Goal: Information Seeking & Learning: Check status

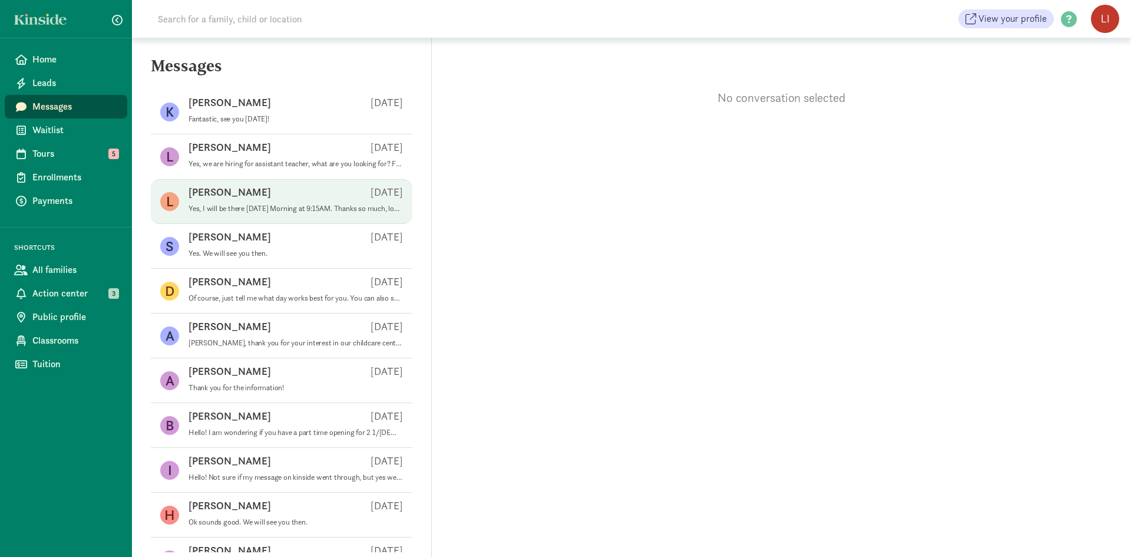
click at [264, 203] on div "[PERSON_NAME] J [DATE]" at bounding box center [295, 194] width 214 height 19
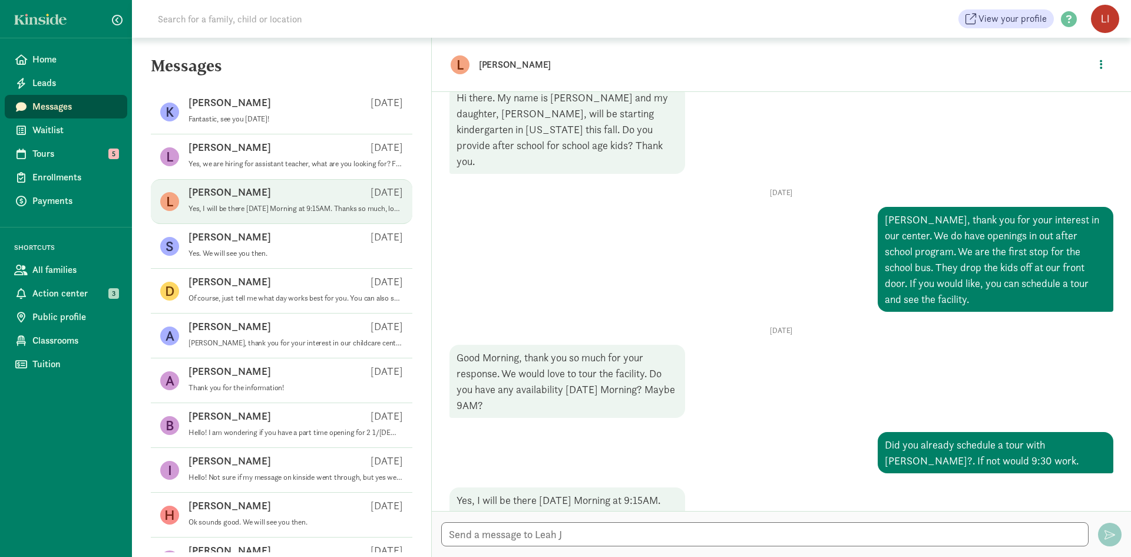
click at [492, 66] on p "[PERSON_NAME]" at bounding box center [664, 65] width 371 height 16
click at [464, 66] on figure "L" at bounding box center [460, 64] width 19 height 19
click at [491, 65] on p "[PERSON_NAME]" at bounding box center [664, 65] width 371 height 16
drag, startPoint x: 491, startPoint y: 65, endPoint x: 812, endPoint y: 31, distance: 322.2
click at [495, 65] on p "[PERSON_NAME]" at bounding box center [664, 65] width 371 height 16
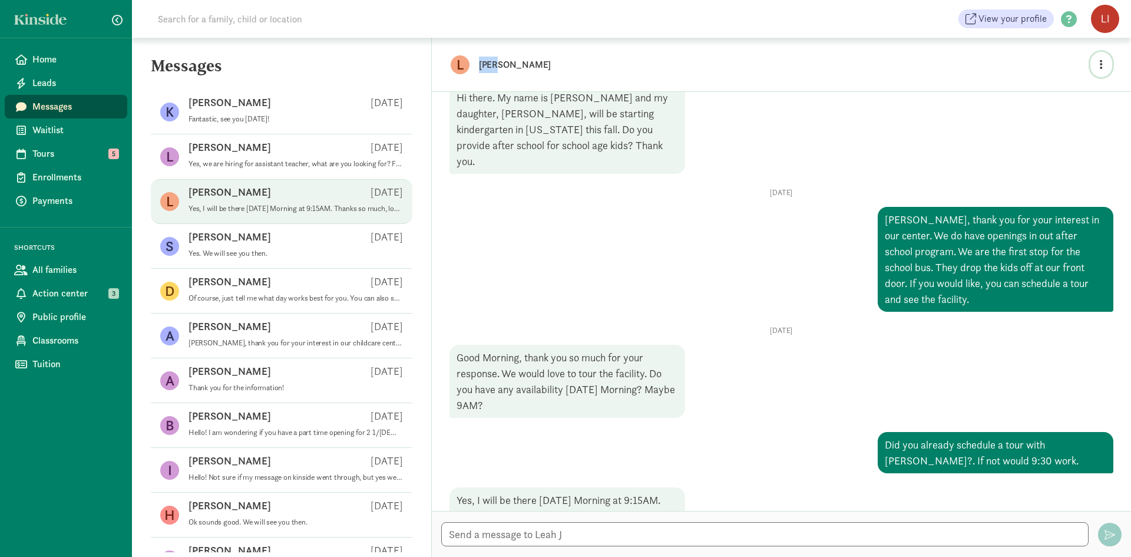
click at [1099, 67] on button "button" at bounding box center [1101, 64] width 22 height 25
click at [1058, 92] on link "Enroll" at bounding box center [1076, 92] width 85 height 14
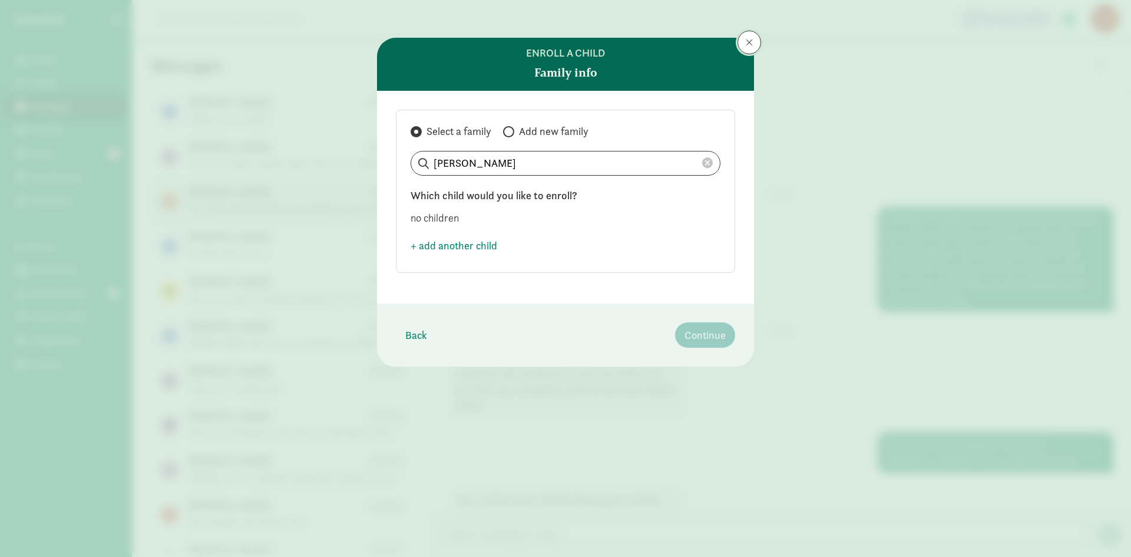
click at [750, 42] on span at bounding box center [749, 42] width 7 height 9
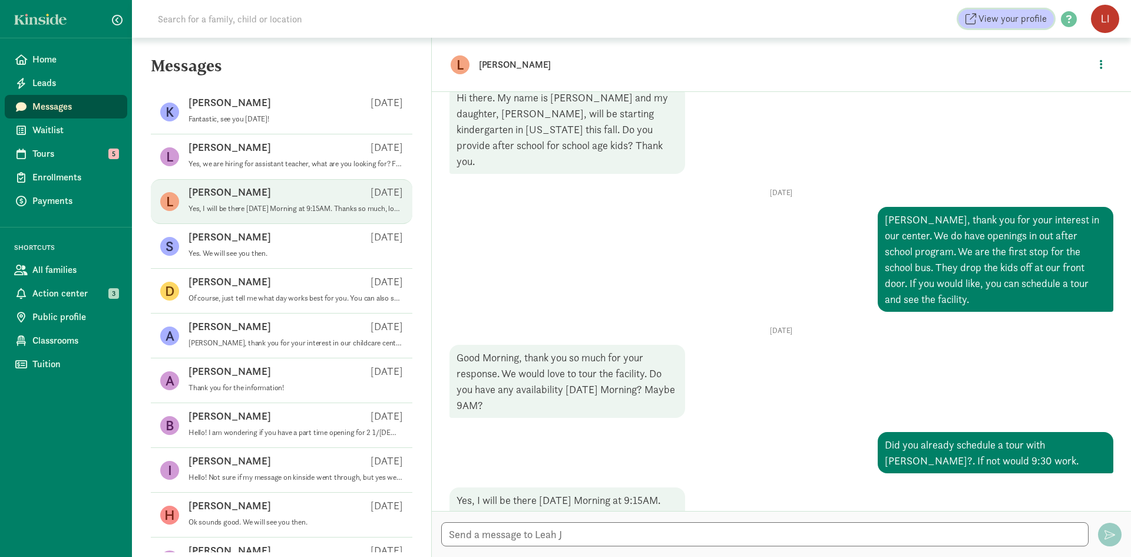
click at [1005, 24] on span "View your profile" at bounding box center [1012, 19] width 68 height 14
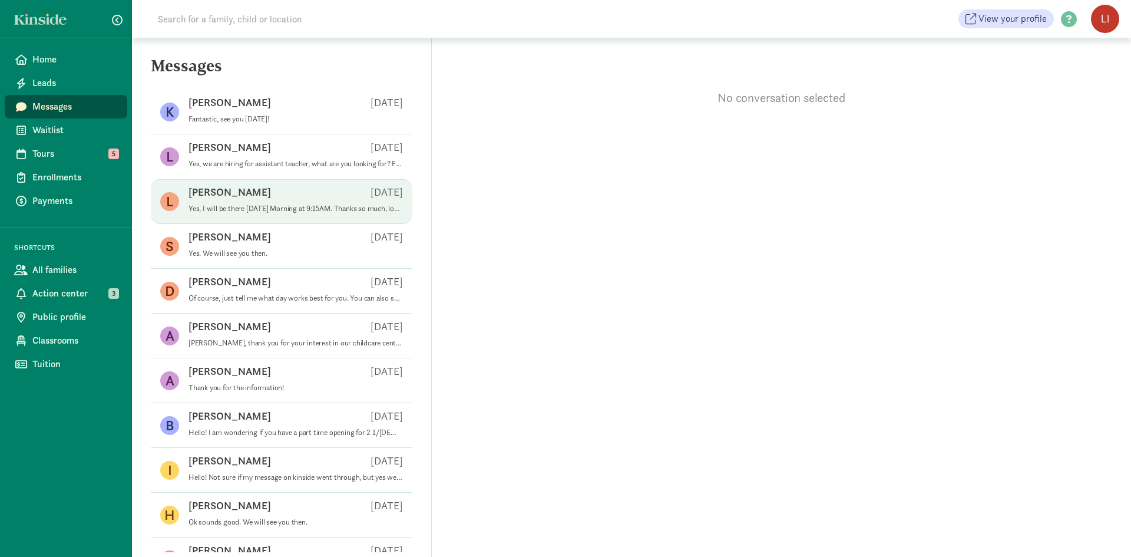
click at [244, 187] on div "[PERSON_NAME] J [DATE]" at bounding box center [295, 194] width 214 height 19
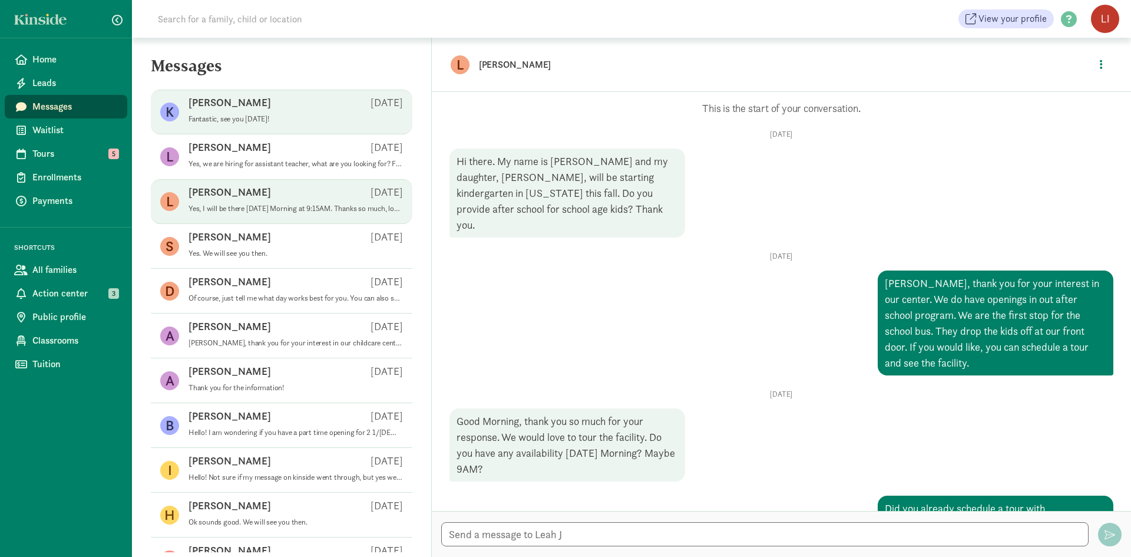
click at [256, 124] on span "[PERSON_NAME] D [DATE] Fantastic, see you [DATE]!" at bounding box center [295, 111] width 214 height 33
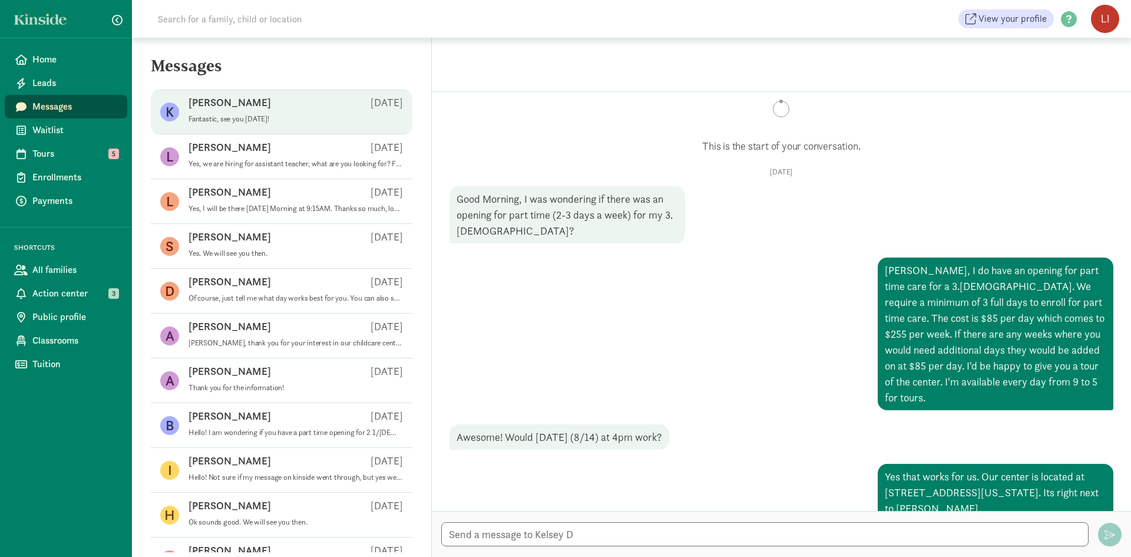
scroll to position [10, 0]
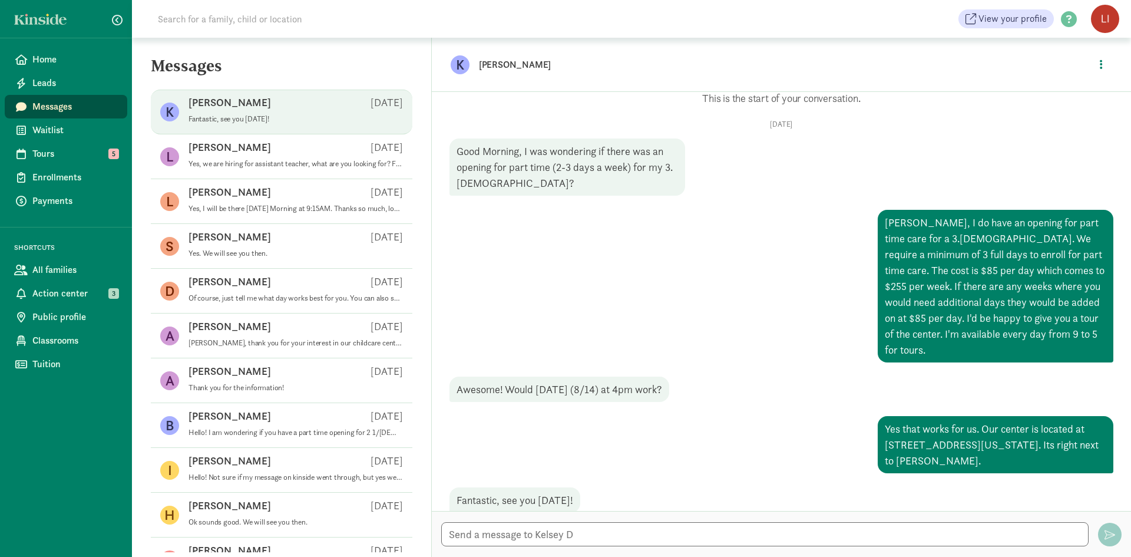
click at [501, 65] on p "[PERSON_NAME]" at bounding box center [664, 65] width 371 height 16
click at [469, 63] on div "K [PERSON_NAME]" at bounding box center [781, 65] width 699 height 54
click at [1104, 62] on button "button" at bounding box center [1101, 64] width 22 height 25
click at [892, 213] on div "Kelsey, I do have an opening for part time care for a 3.5 year old. We require …" at bounding box center [996, 286] width 236 height 153
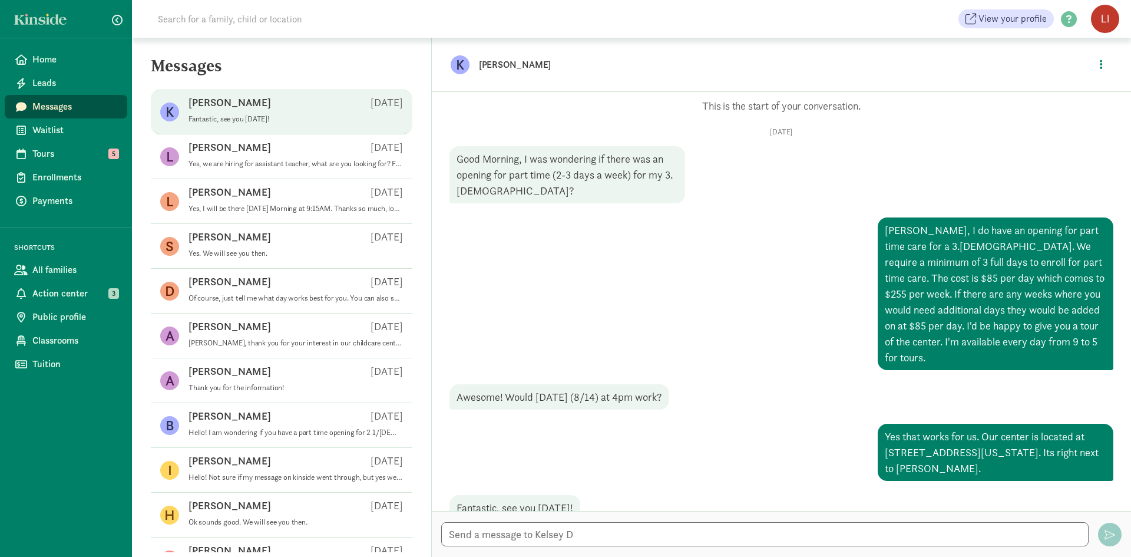
scroll to position [0, 0]
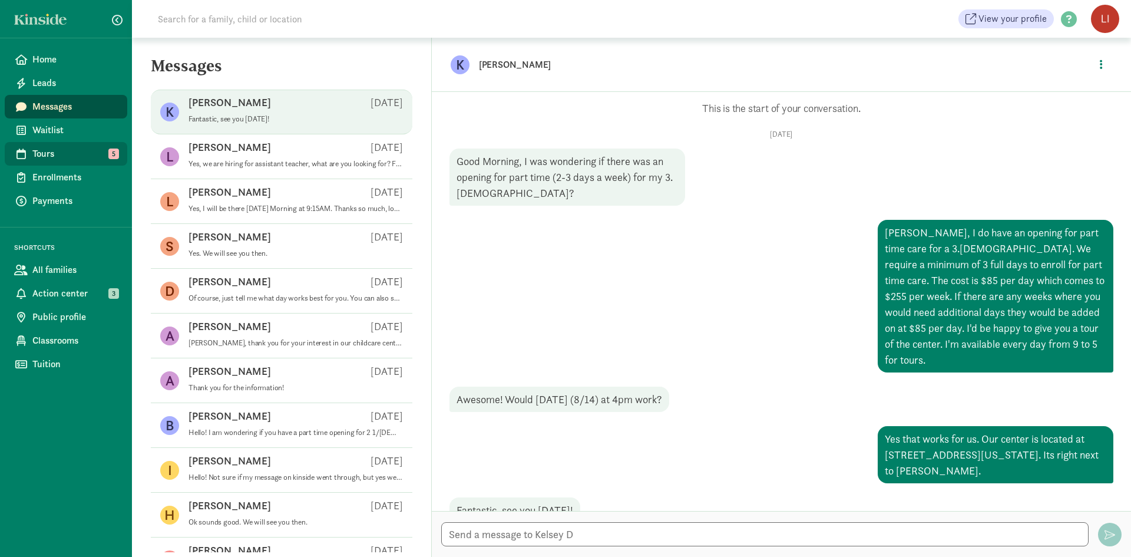
click at [59, 153] on span "Tours" at bounding box center [74, 154] width 85 height 14
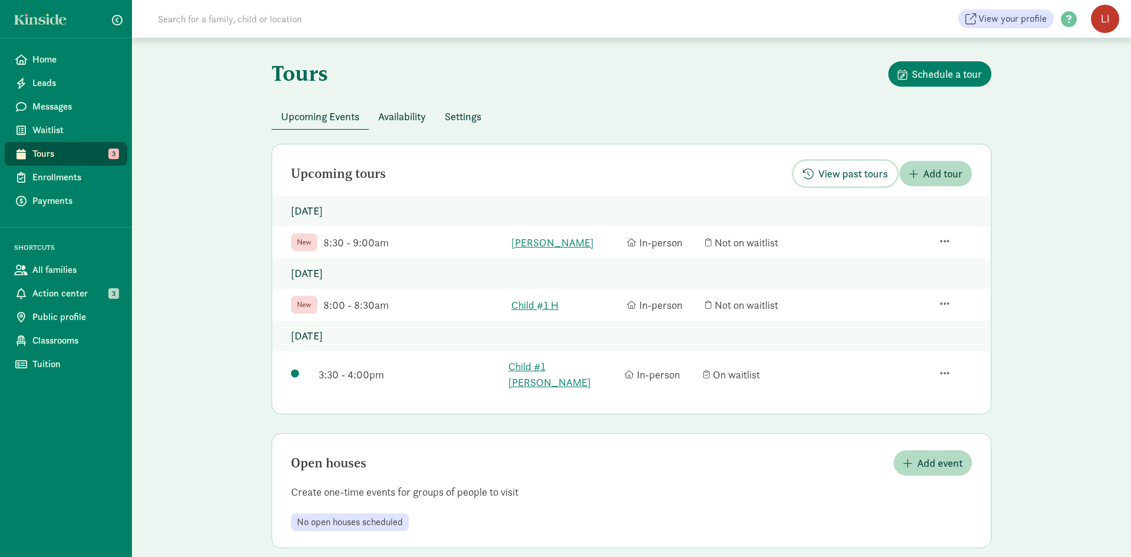
click at [836, 177] on span "View past tours" at bounding box center [853, 174] width 70 height 16
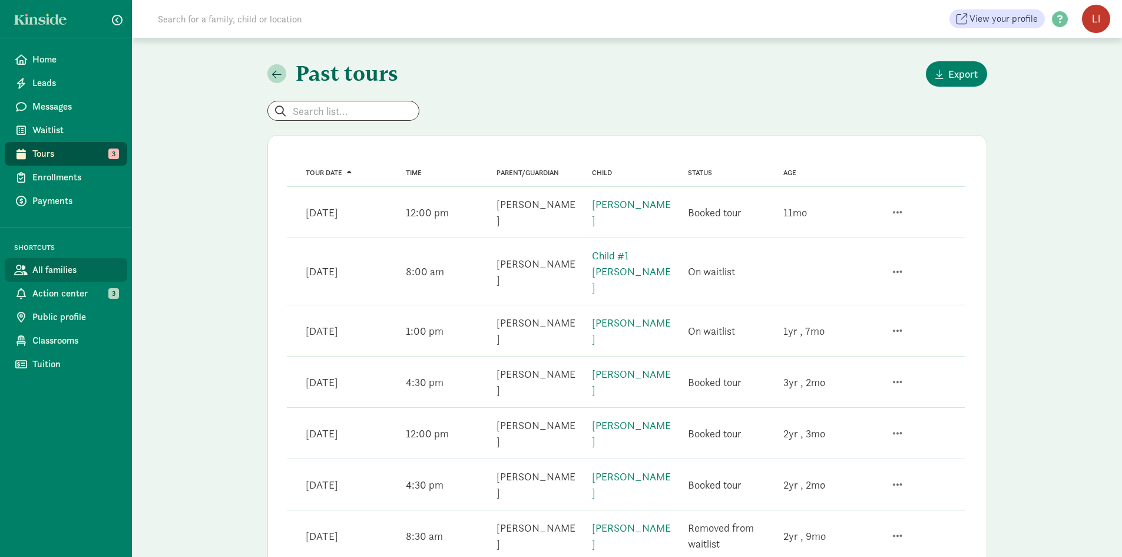
click at [47, 267] on span "All families" at bounding box center [74, 270] width 85 height 14
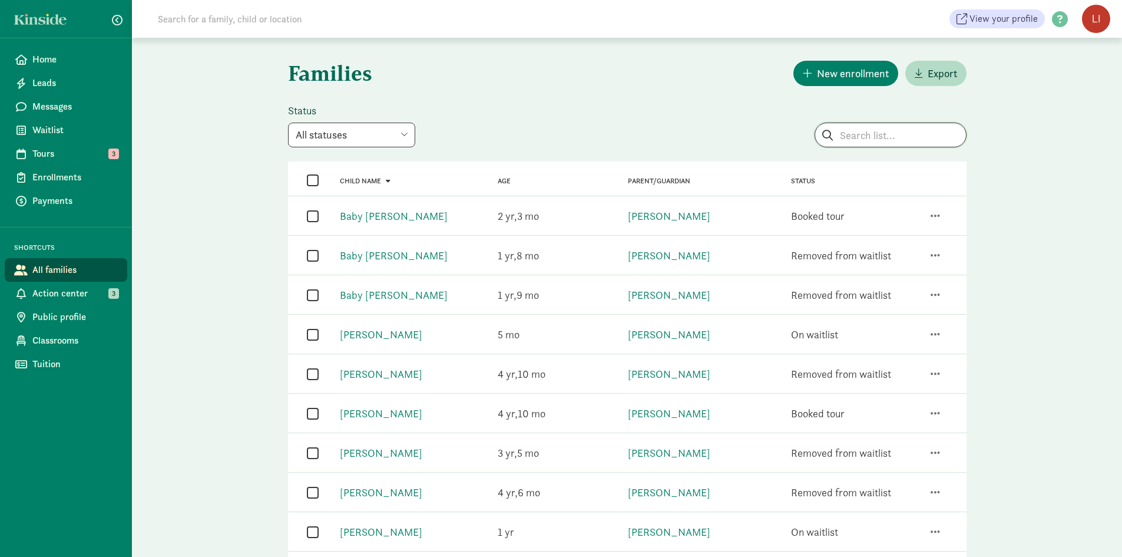
click at [871, 139] on input "search" at bounding box center [890, 135] width 151 height 24
type input "z"
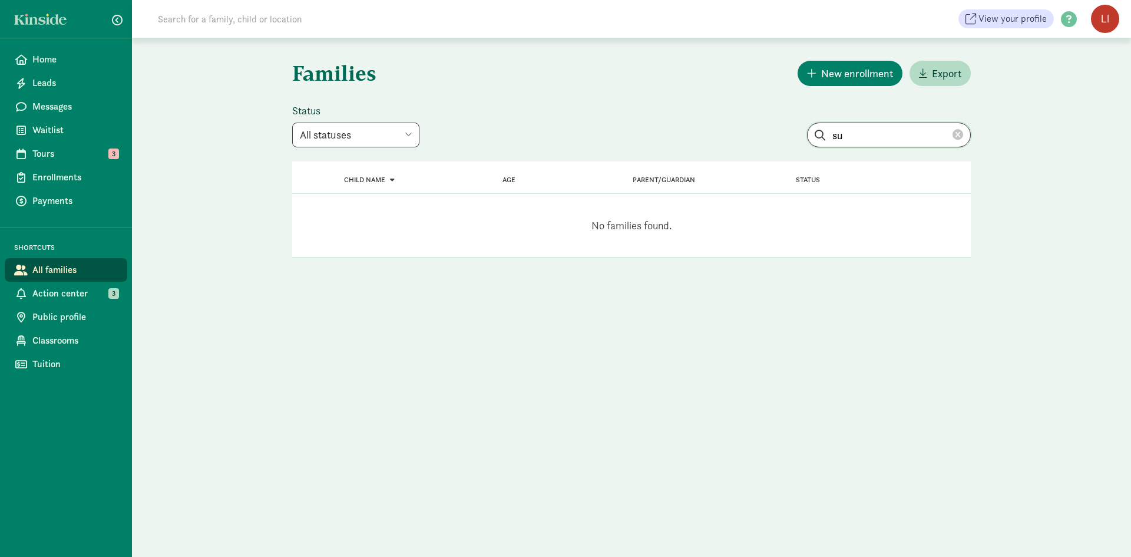
type input "s"
